Goal: Task Accomplishment & Management: Manage account settings

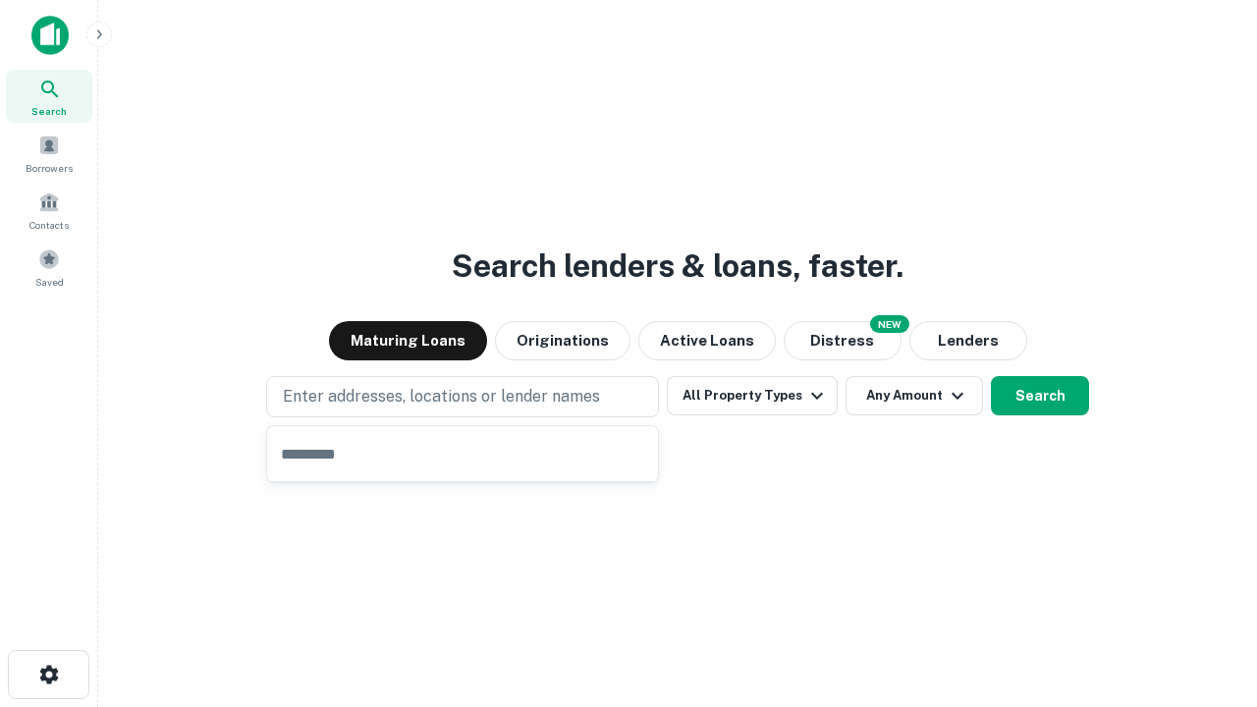
type input "**********"
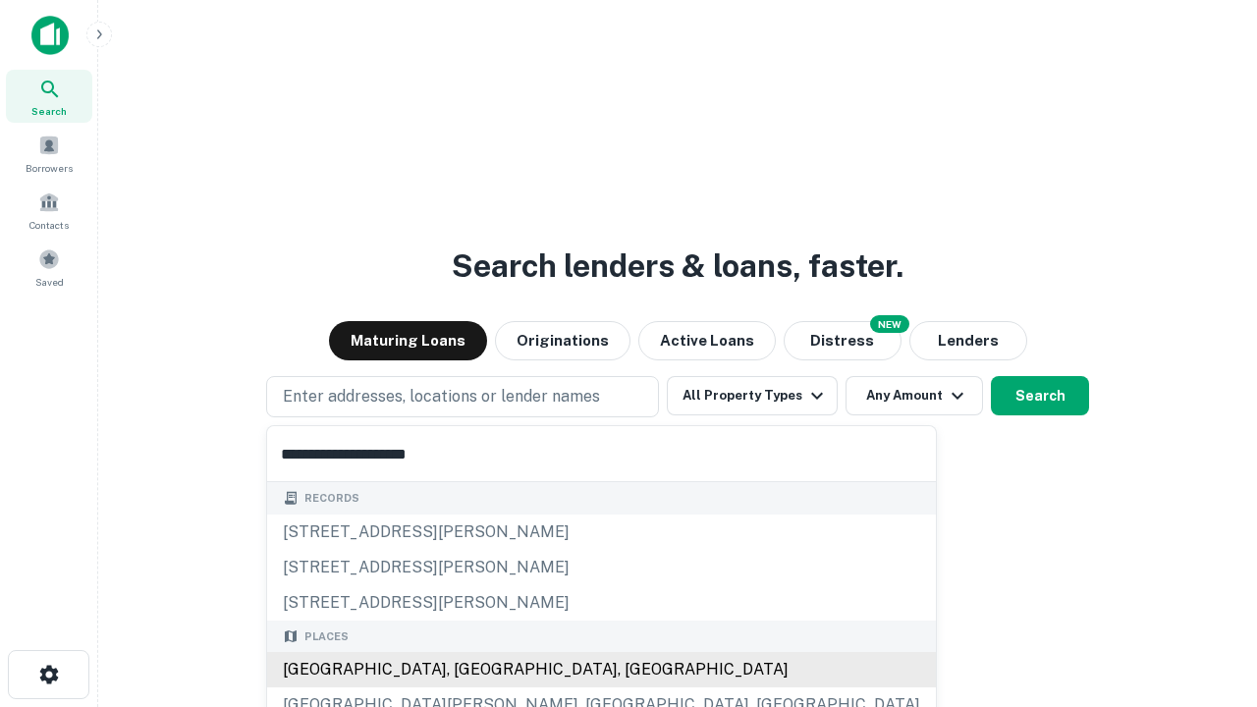
click at [469, 670] on div "[GEOGRAPHIC_DATA], [GEOGRAPHIC_DATA], [GEOGRAPHIC_DATA]" at bounding box center [601, 669] width 669 height 35
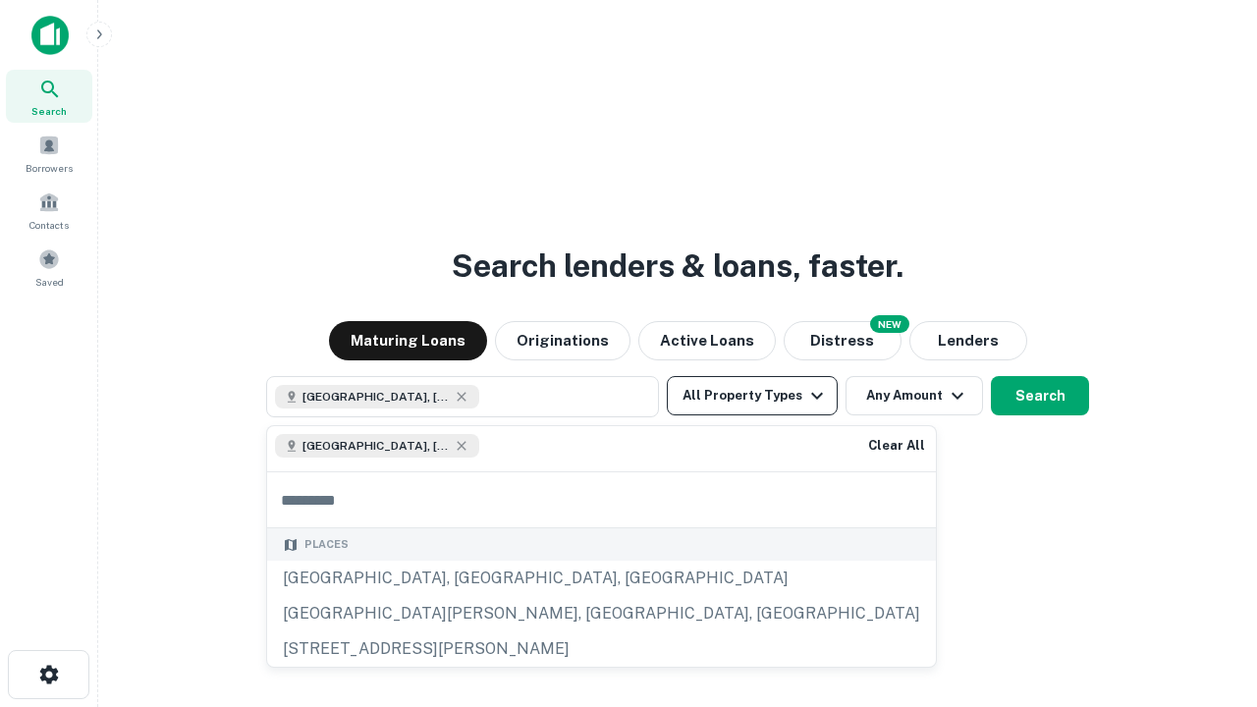
click at [752, 396] on button "All Property Types" at bounding box center [752, 395] width 171 height 39
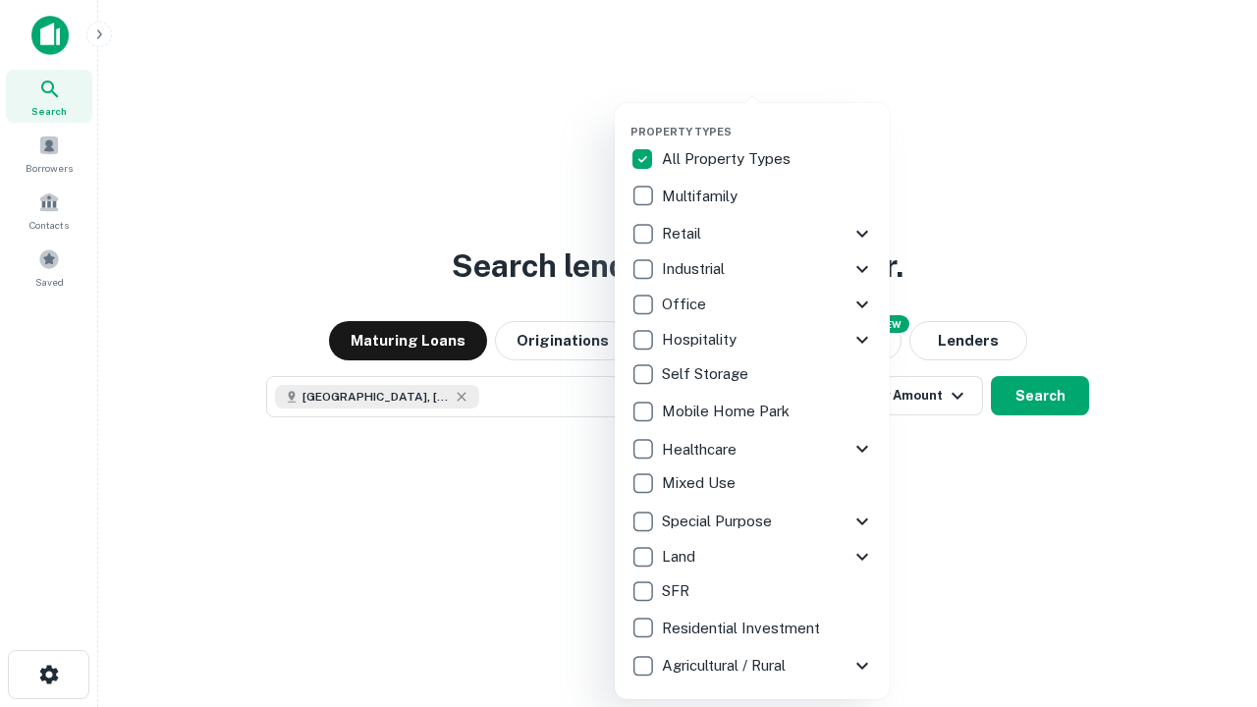
click at [768, 119] on button "button" at bounding box center [767, 119] width 275 height 1
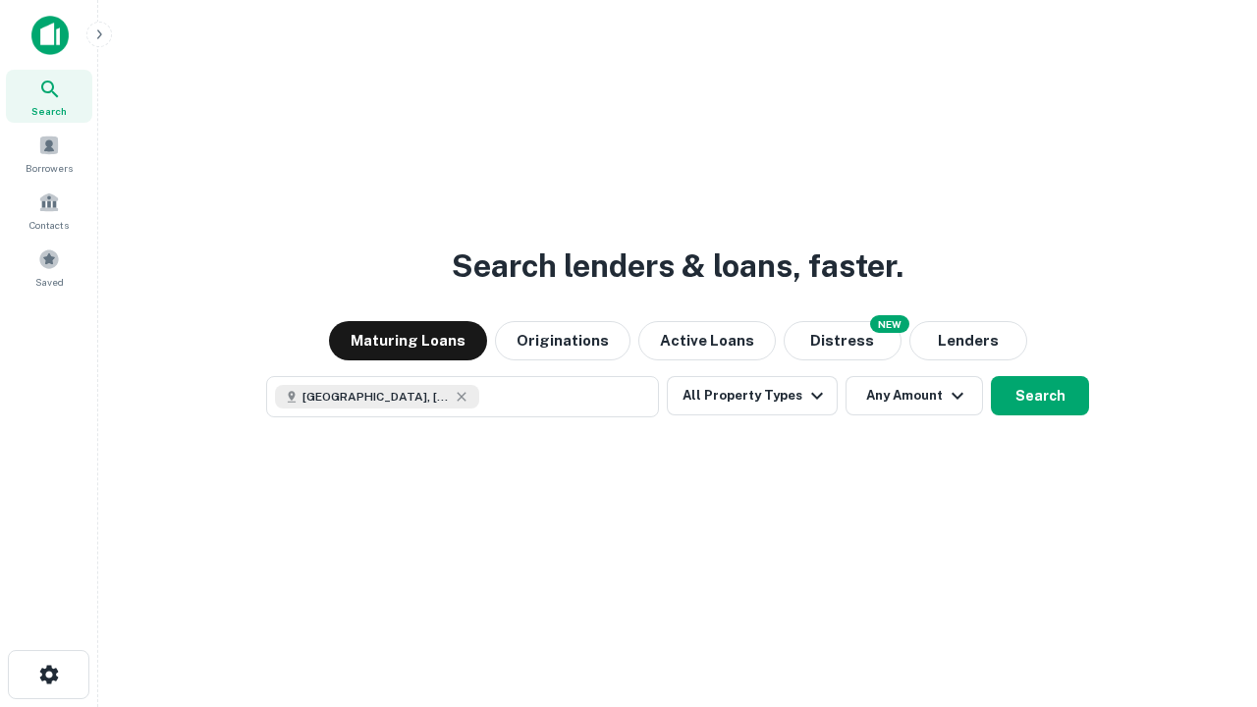
scroll to position [31, 0]
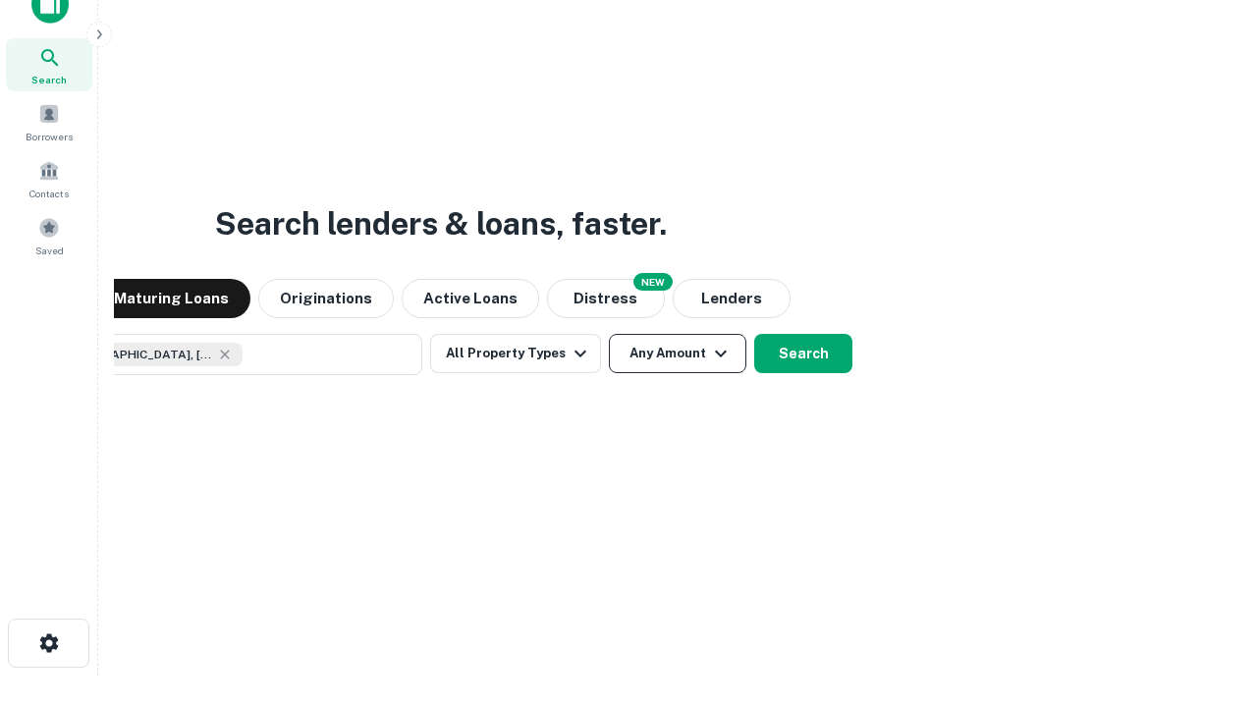
click at [609, 334] on button "Any Amount" at bounding box center [677, 353] width 137 height 39
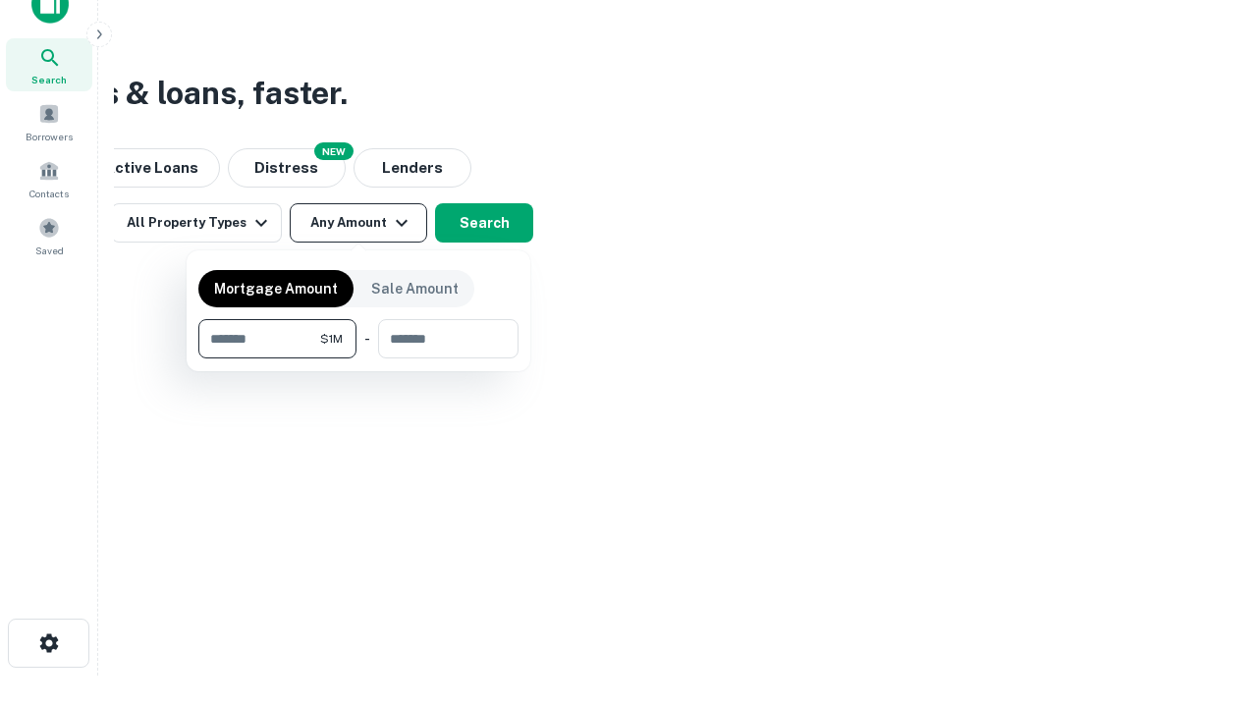
type input "*******"
click at [358, 358] on button "button" at bounding box center [358, 358] width 320 height 1
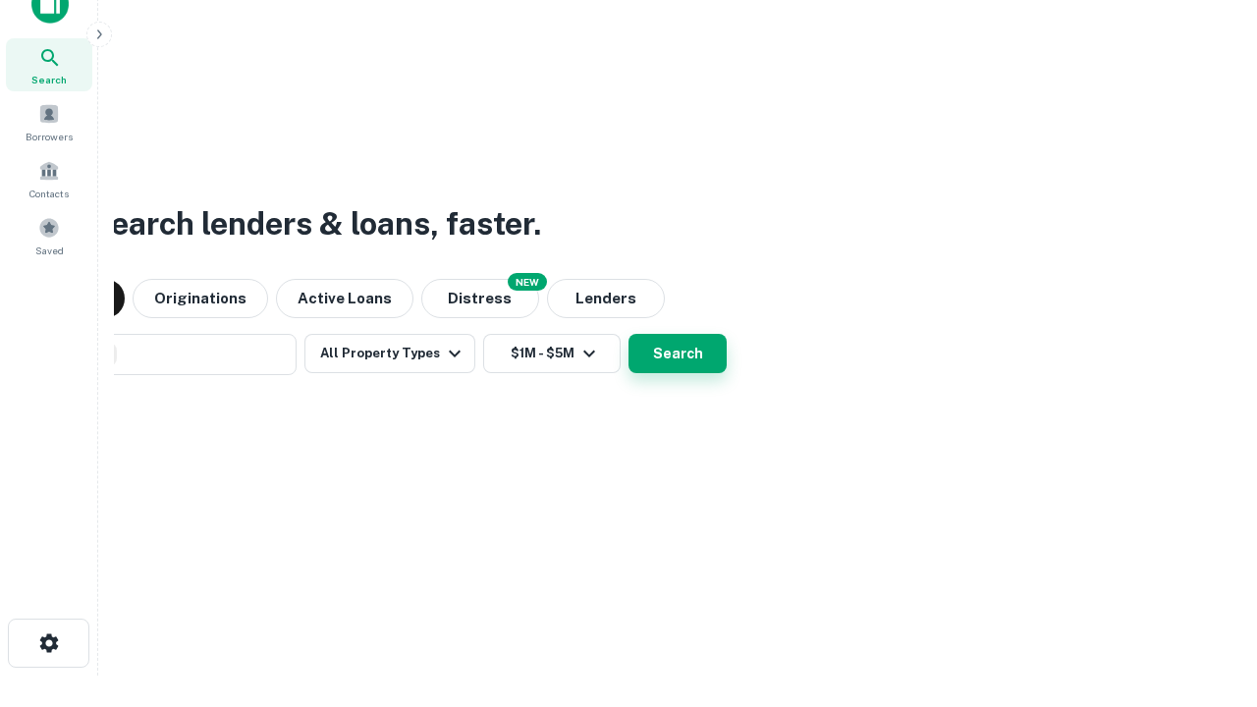
click at [628, 334] on button "Search" at bounding box center [677, 353] width 98 height 39
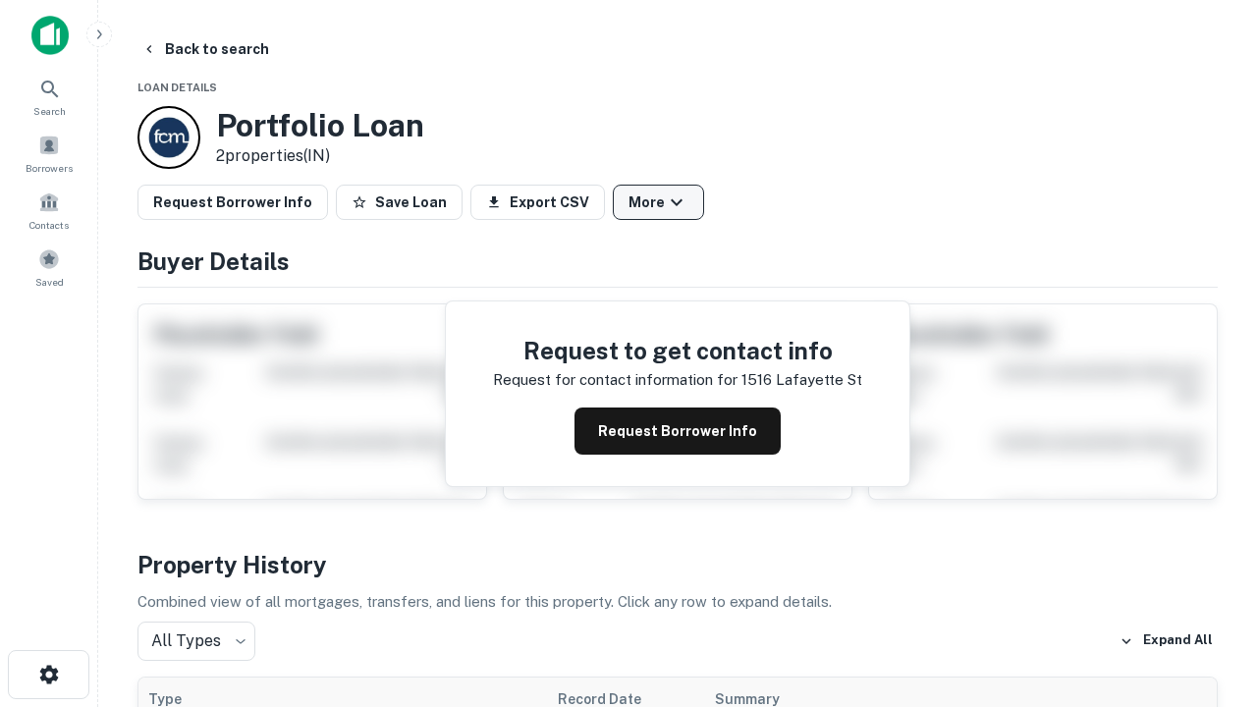
click at [658, 202] on button "More" at bounding box center [658, 202] width 91 height 35
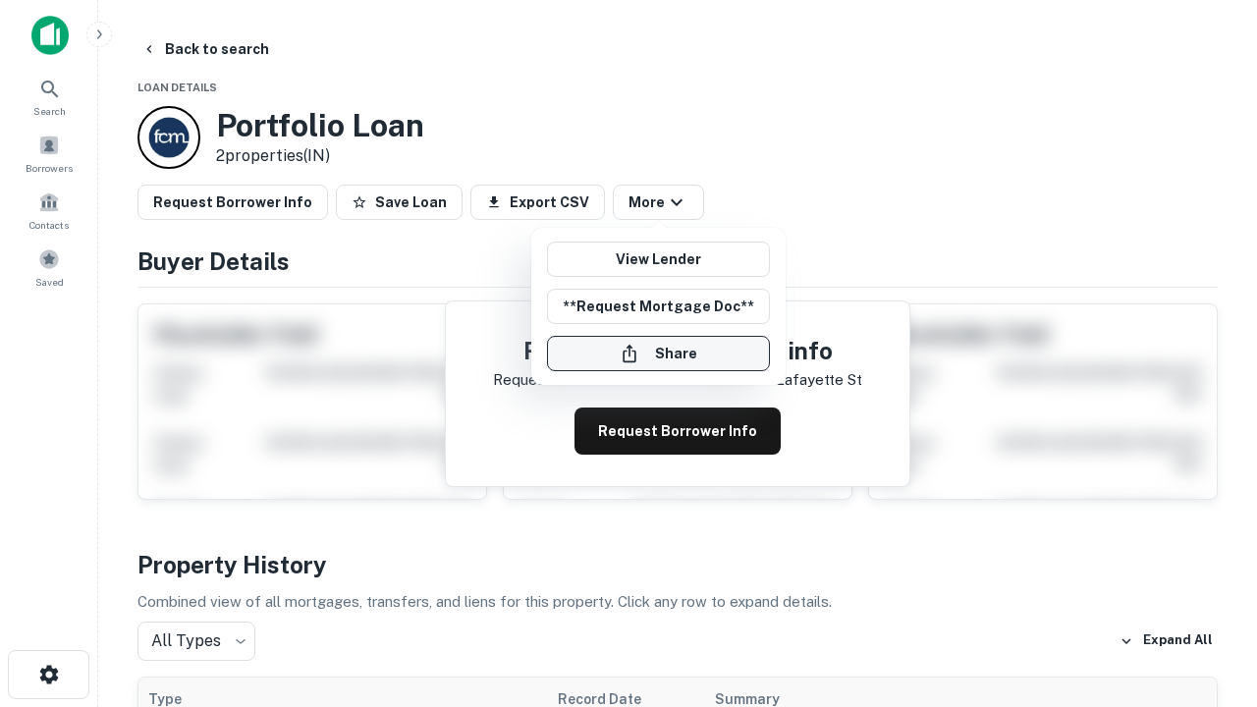
click at [658, 353] on button "Share" at bounding box center [658, 353] width 223 height 35
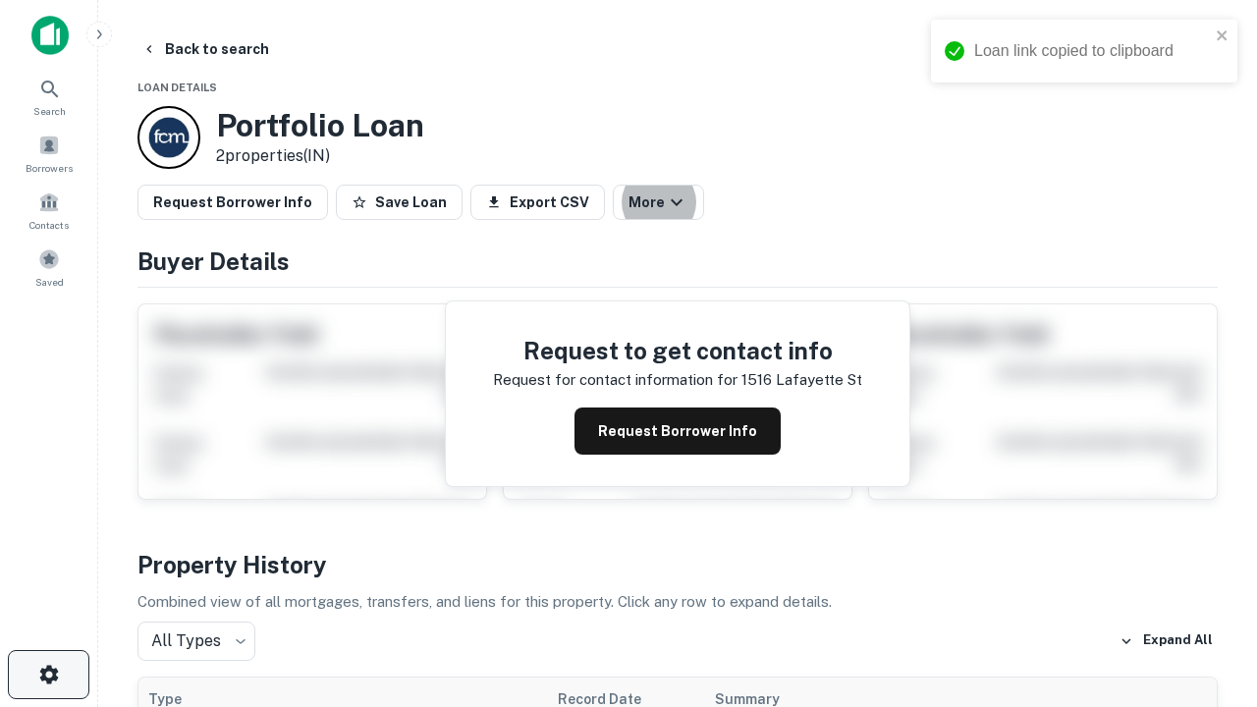
click at [48, 674] on icon "button" at bounding box center [49, 675] width 24 height 24
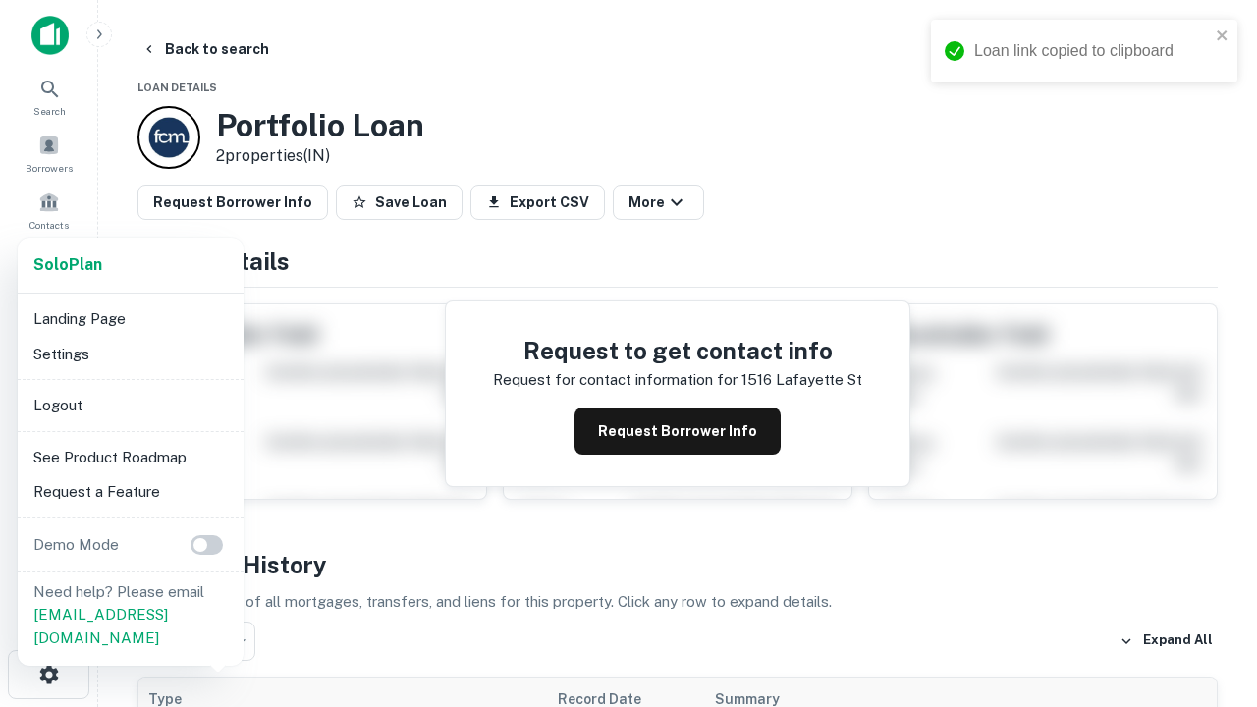
click at [130, 404] on li "Logout" at bounding box center [131, 405] width 210 height 35
